Goal: Information Seeking & Learning: Learn about a topic

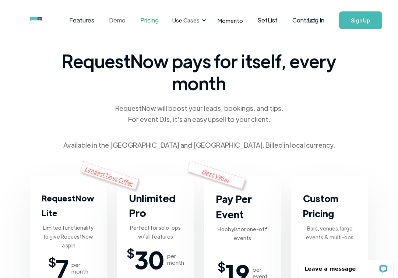
click at [114, 21] on link "Demo" at bounding box center [117, 20] width 31 height 23
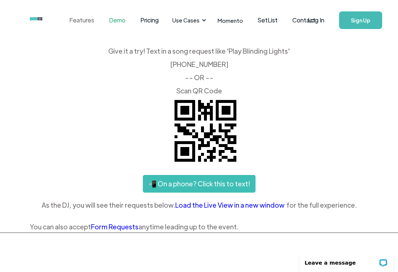
click at [80, 20] on link "Features" at bounding box center [82, 20] width 40 height 23
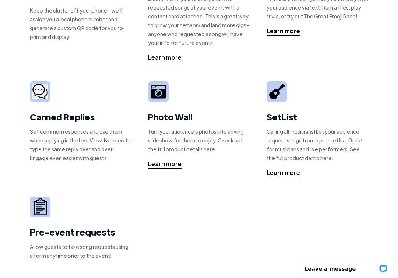
scroll to position [237, 0]
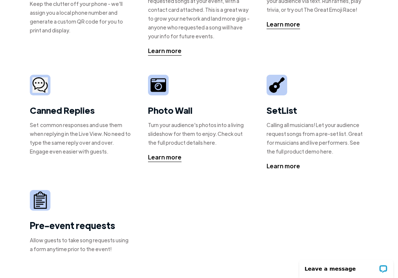
click at [273, 166] on div "Learn more" at bounding box center [282, 166] width 33 height 9
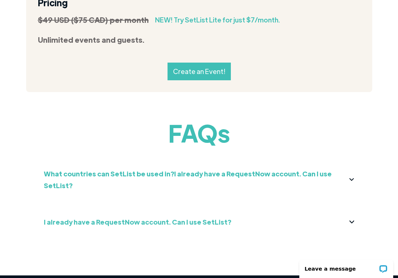
scroll to position [817, 0]
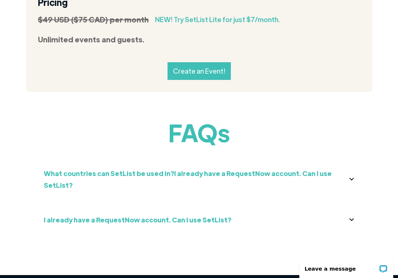
click at [352, 177] on div at bounding box center [351, 179] width 5 height 4
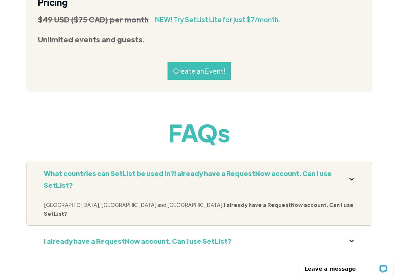
click at [351, 178] on img at bounding box center [351, 179] width 4 height 3
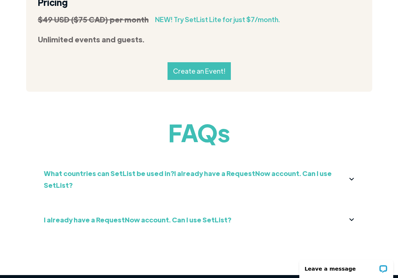
click at [352, 218] on div at bounding box center [352, 220] width 6 height 4
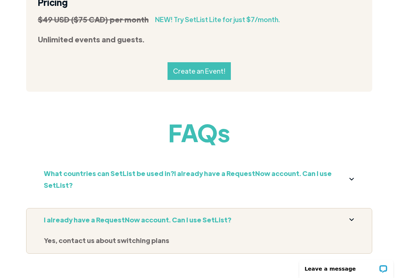
click at [352, 218] on img at bounding box center [351, 219] width 5 height 3
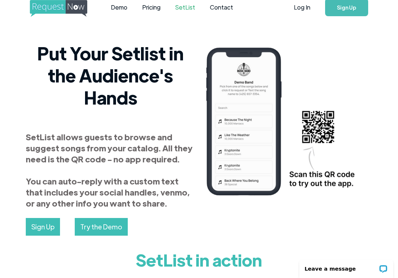
scroll to position [0, 0]
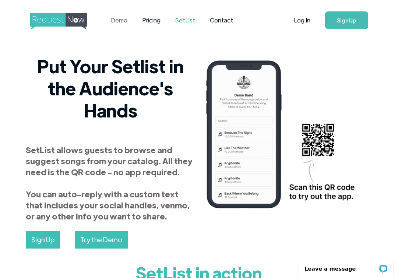
click at [120, 21] on link "Demo" at bounding box center [118, 20] width 31 height 23
click at [151, 17] on link "Pricing" at bounding box center [151, 20] width 33 height 23
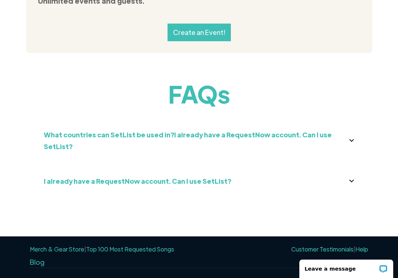
scroll to position [859, 0]
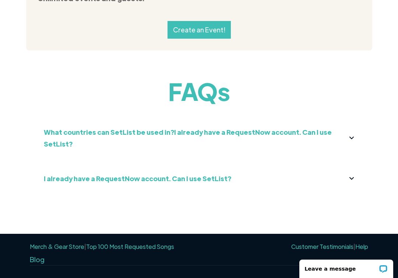
click at [112, 243] on link "Top 100 Most Requested Songs" at bounding box center [130, 247] width 88 height 8
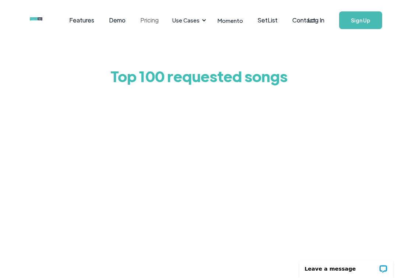
click at [152, 17] on link "Pricing" at bounding box center [149, 20] width 33 height 23
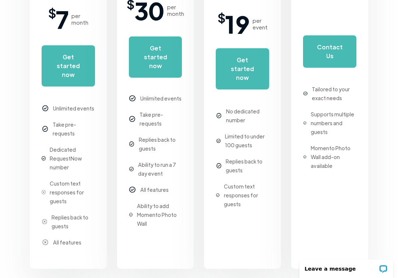
scroll to position [249, 0]
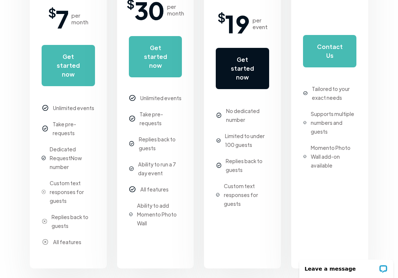
click at [237, 68] on link "Get started now" at bounding box center [242, 68] width 53 height 41
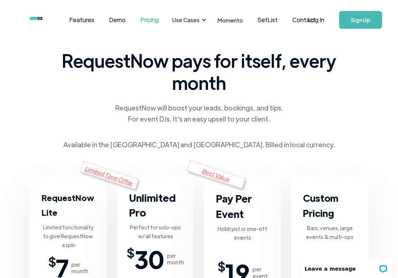
scroll to position [0, 0]
